Goal: Task Accomplishment & Management: Manage account settings

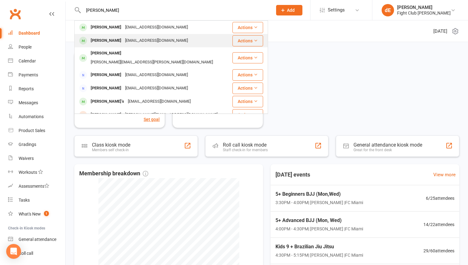
type input "benjamin"
click at [108, 40] on div "Benjamin Seeto" at bounding box center [106, 40] width 34 height 9
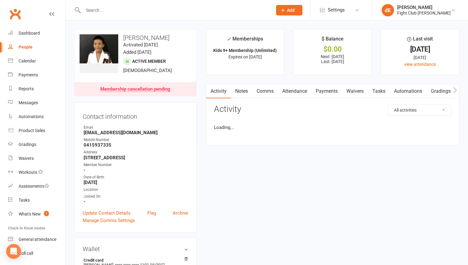
click at [321, 93] on link "Payments" at bounding box center [326, 91] width 31 height 14
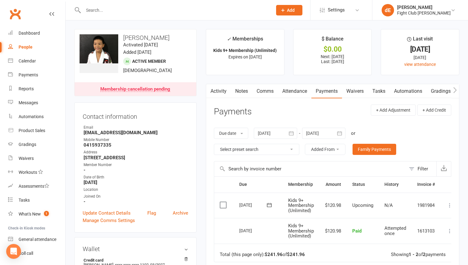
click at [337, 133] on button "button" at bounding box center [339, 133] width 11 height 11
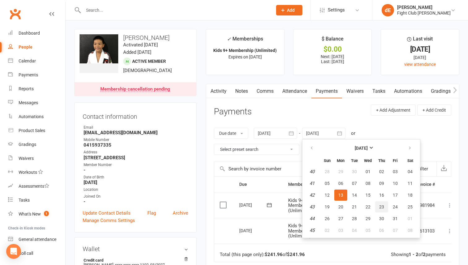
click at [385, 205] on button "23" at bounding box center [381, 206] width 13 height 11
type input "23 Oct 2025"
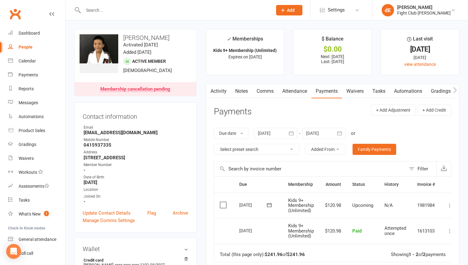
click at [192, 9] on input "text" at bounding box center [174, 10] width 187 height 9
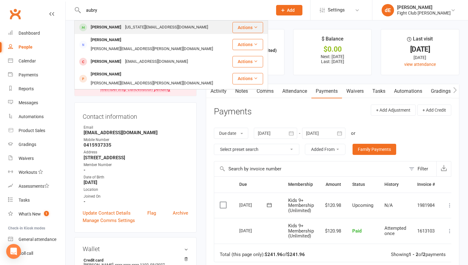
type input "aubry"
click at [188, 27] on div "Aubrey Raymond Georgia.davies@hotmail.com.au" at bounding box center [153, 27] width 157 height 13
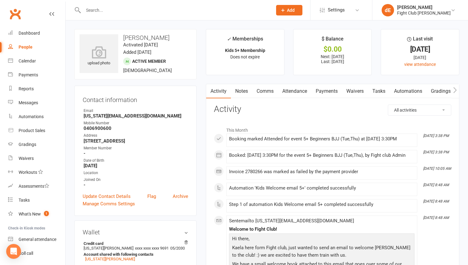
click at [327, 86] on link "Payments" at bounding box center [326, 91] width 31 height 14
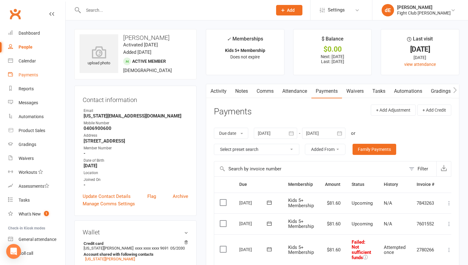
click at [34, 76] on div "Payments" at bounding box center [28, 74] width 19 height 5
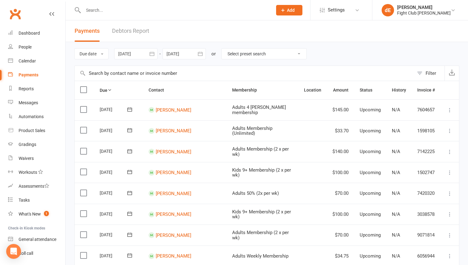
click at [427, 72] on div "Filter" at bounding box center [430, 73] width 11 height 7
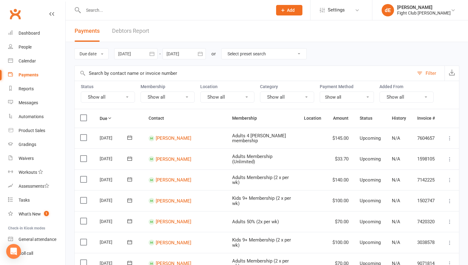
click at [104, 96] on button "Show all" at bounding box center [108, 97] width 54 height 11
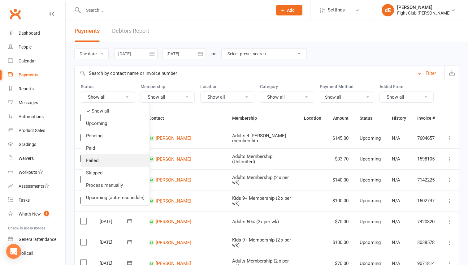
click at [95, 160] on link "Failed" at bounding box center [115, 160] width 68 height 12
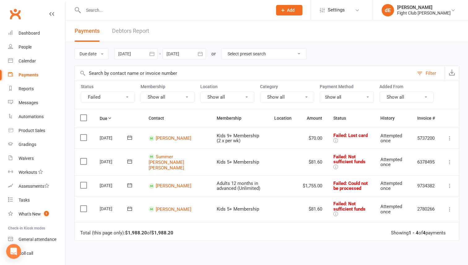
click at [449, 184] on icon at bounding box center [449, 186] width 6 height 6
click at [407, 237] on link "Skip" at bounding box center [422, 235] width 61 height 12
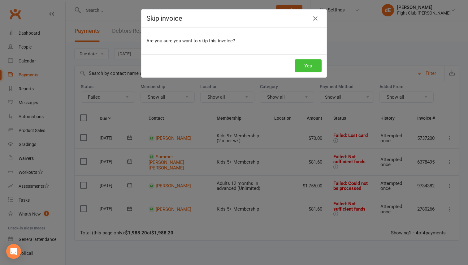
click at [311, 65] on button "Yes" at bounding box center [308, 65] width 27 height 13
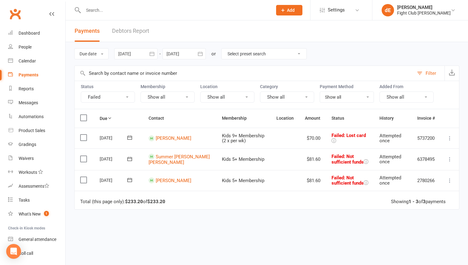
click at [181, 8] on input "text" at bounding box center [174, 10] width 187 height 9
type input "[PERSON_NAME]"
click at [403, 13] on div "Fight Club [PERSON_NAME]" at bounding box center [424, 13] width 54 height 6
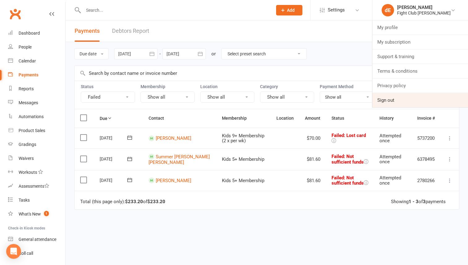
click at [398, 102] on link "Sign out" at bounding box center [420, 100] width 96 height 14
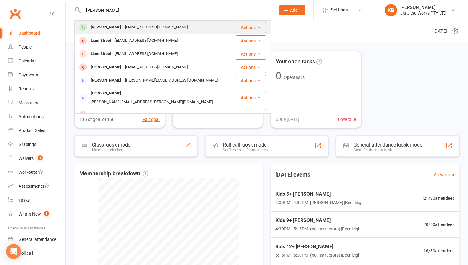
type input "[PERSON_NAME]"
click at [123, 25] on div "[EMAIL_ADDRESS][DOMAIN_NAME]" at bounding box center [156, 27] width 67 height 9
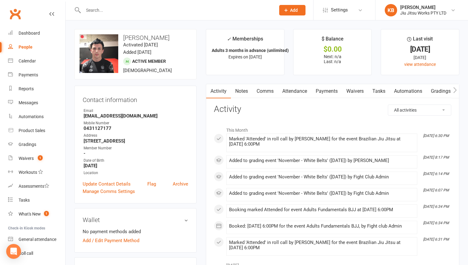
click at [115, 113] on strong "[EMAIL_ADDRESS][DOMAIN_NAME]" at bounding box center [136, 116] width 105 height 6
copy render-form-field "[EMAIL_ADDRESS][DOMAIN_NAME]"
click at [26, 157] on div "Waivers" at bounding box center [26, 158] width 15 height 5
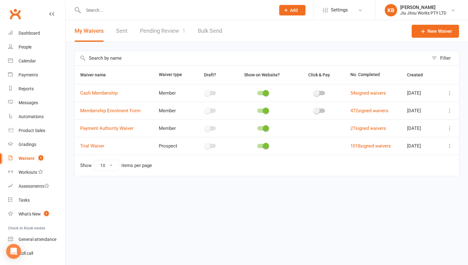
click at [178, 29] on link "Pending Review 1" at bounding box center [162, 30] width 45 height 21
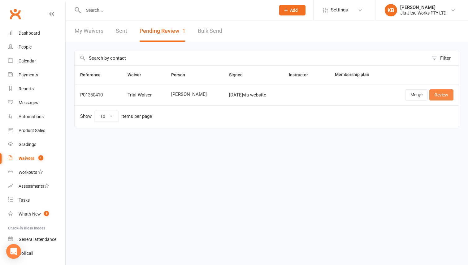
click at [434, 94] on link "Review" at bounding box center [441, 94] width 24 height 11
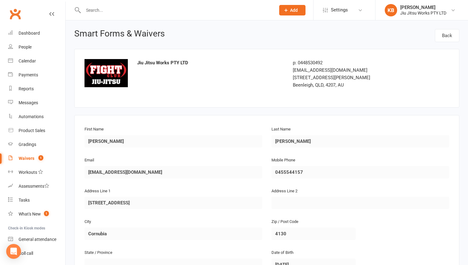
scroll to position [384, 0]
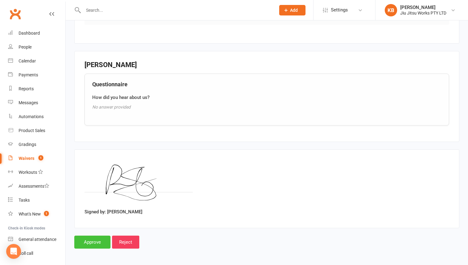
click at [98, 236] on input "Approve" at bounding box center [92, 242] width 36 height 13
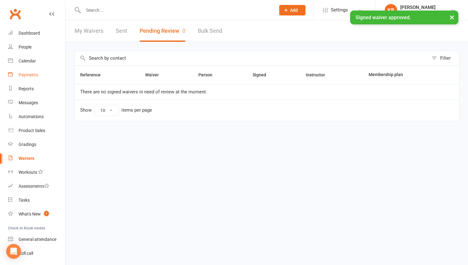
click at [28, 72] on link "Payments" at bounding box center [36, 75] width 57 height 14
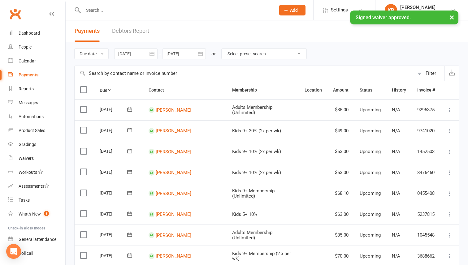
click at [416, 69] on button "Filter" at bounding box center [429, 73] width 31 height 15
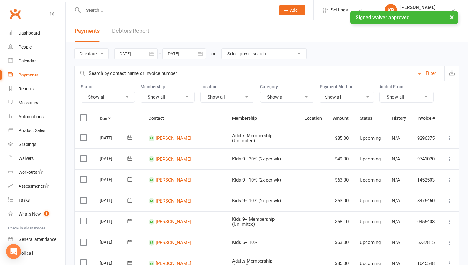
click at [118, 102] on button "Show all" at bounding box center [108, 97] width 54 height 11
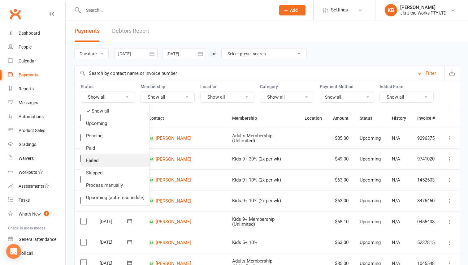
click at [109, 161] on link "Failed" at bounding box center [115, 160] width 68 height 12
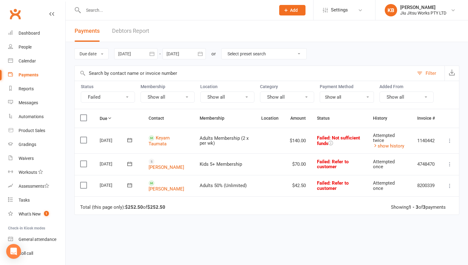
click at [448, 163] on icon at bounding box center [449, 164] width 6 height 6
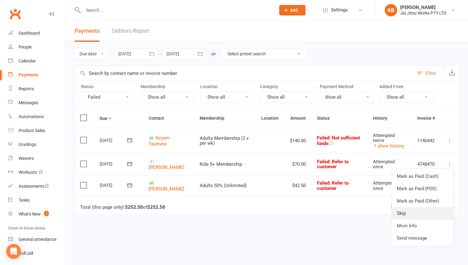
click at [402, 211] on link "Skip" at bounding box center [422, 213] width 61 height 12
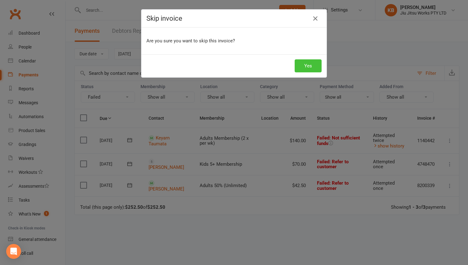
click at [303, 64] on button "Yes" at bounding box center [308, 65] width 27 height 13
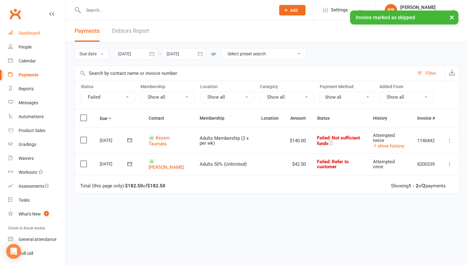
click at [38, 35] on div "Dashboard" at bounding box center [29, 33] width 21 height 5
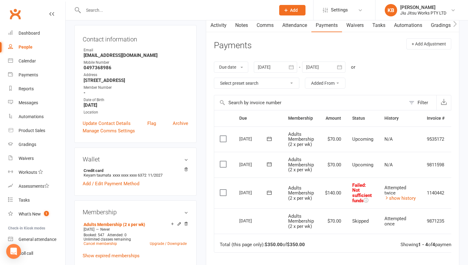
scroll to position [62, 0]
